Goal: Task Accomplishment & Management: Manage account settings

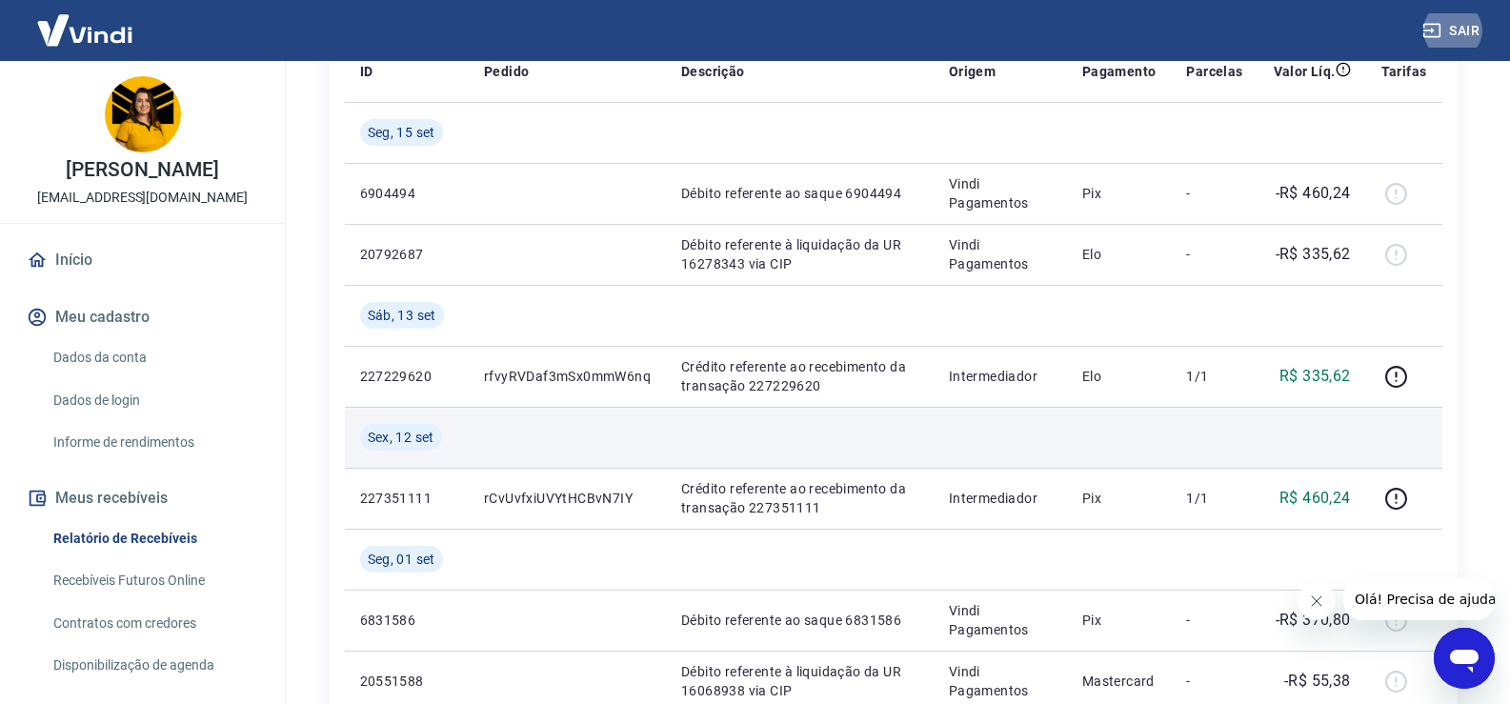
scroll to position [476, 0]
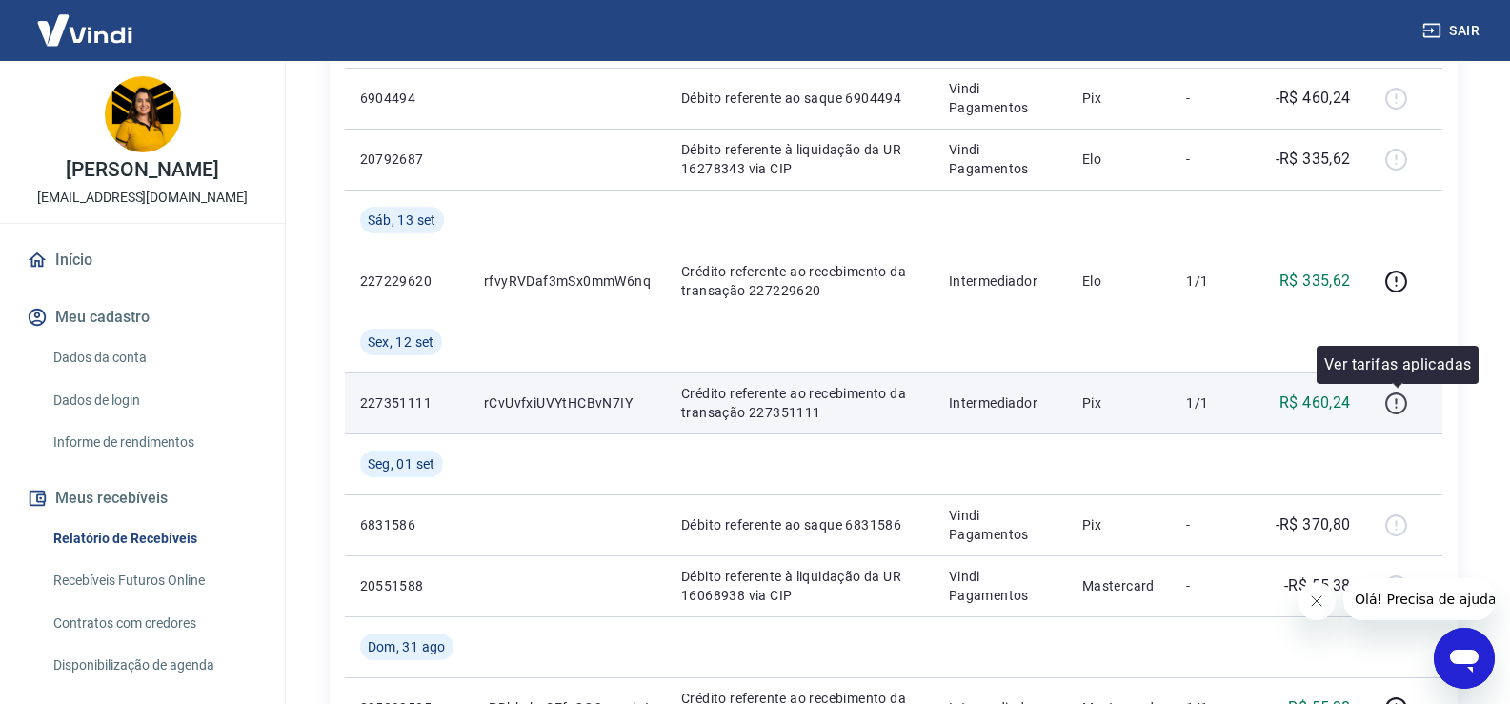
click at [1397, 398] on icon "button" at bounding box center [1396, 404] width 24 height 24
